Goal: Task Accomplishment & Management: Use online tool/utility

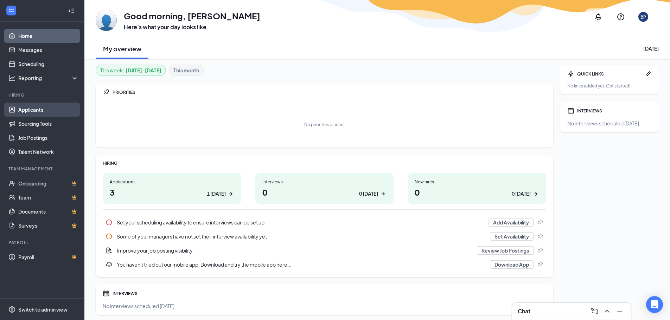
click at [35, 104] on link "Applicants" at bounding box center [48, 110] width 60 height 14
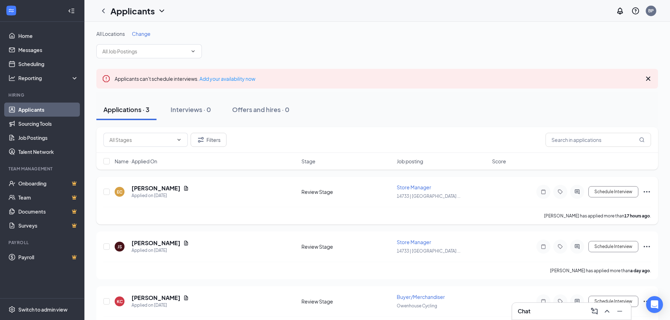
click at [648, 192] on icon "Ellipses" at bounding box center [647, 192] width 8 height 8
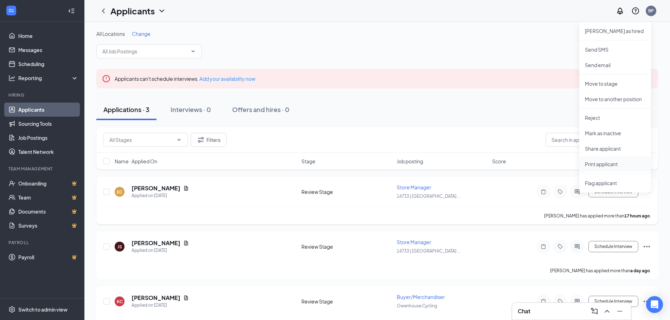
click at [614, 164] on p "Print applicant" at bounding box center [615, 164] width 60 height 7
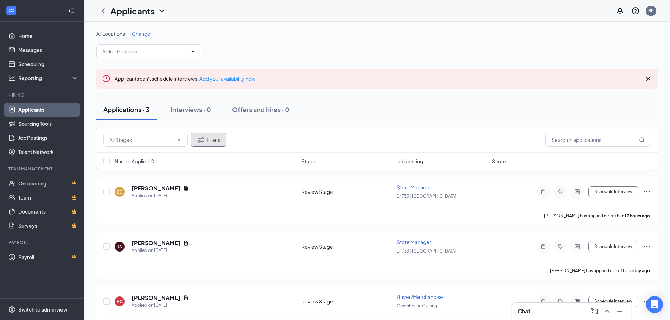
click at [202, 144] on button "Filters" at bounding box center [209, 140] width 36 height 14
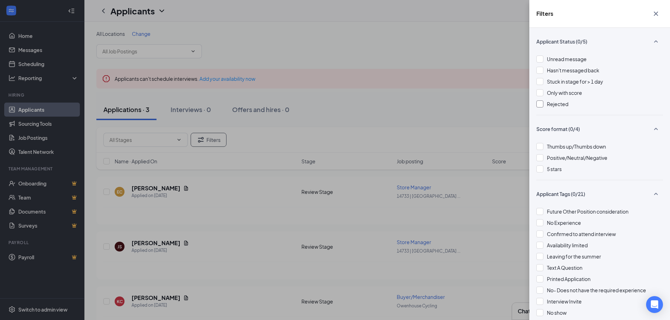
click at [540, 106] on div at bounding box center [539, 104] width 7 height 7
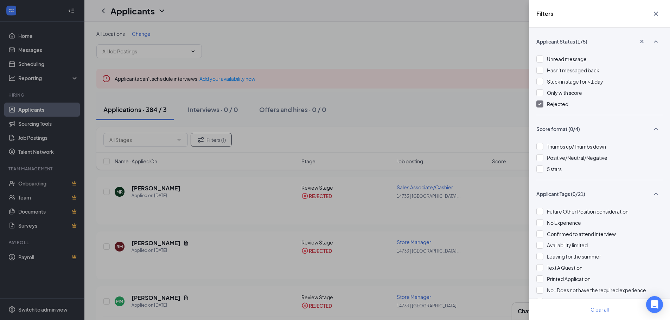
click at [404, 125] on div "Filters Applicant Status (1/5) Unread message Hasn't messaged back Stuck in sta…" at bounding box center [335, 160] width 670 height 320
click at [658, 12] on icon "Cross" at bounding box center [656, 13] width 8 height 8
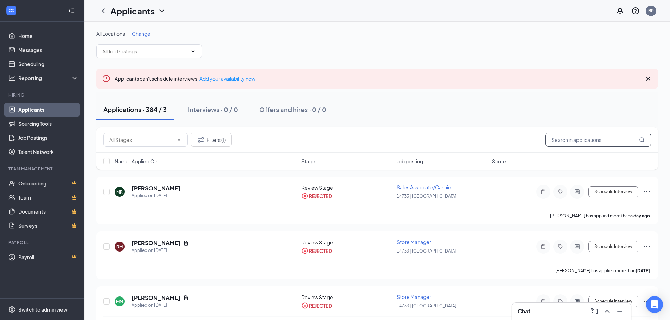
click at [569, 137] on input "text" at bounding box center [599, 140] width 106 height 14
type input "[PERSON_NAME]"
